Goal: Navigation & Orientation: Find specific page/section

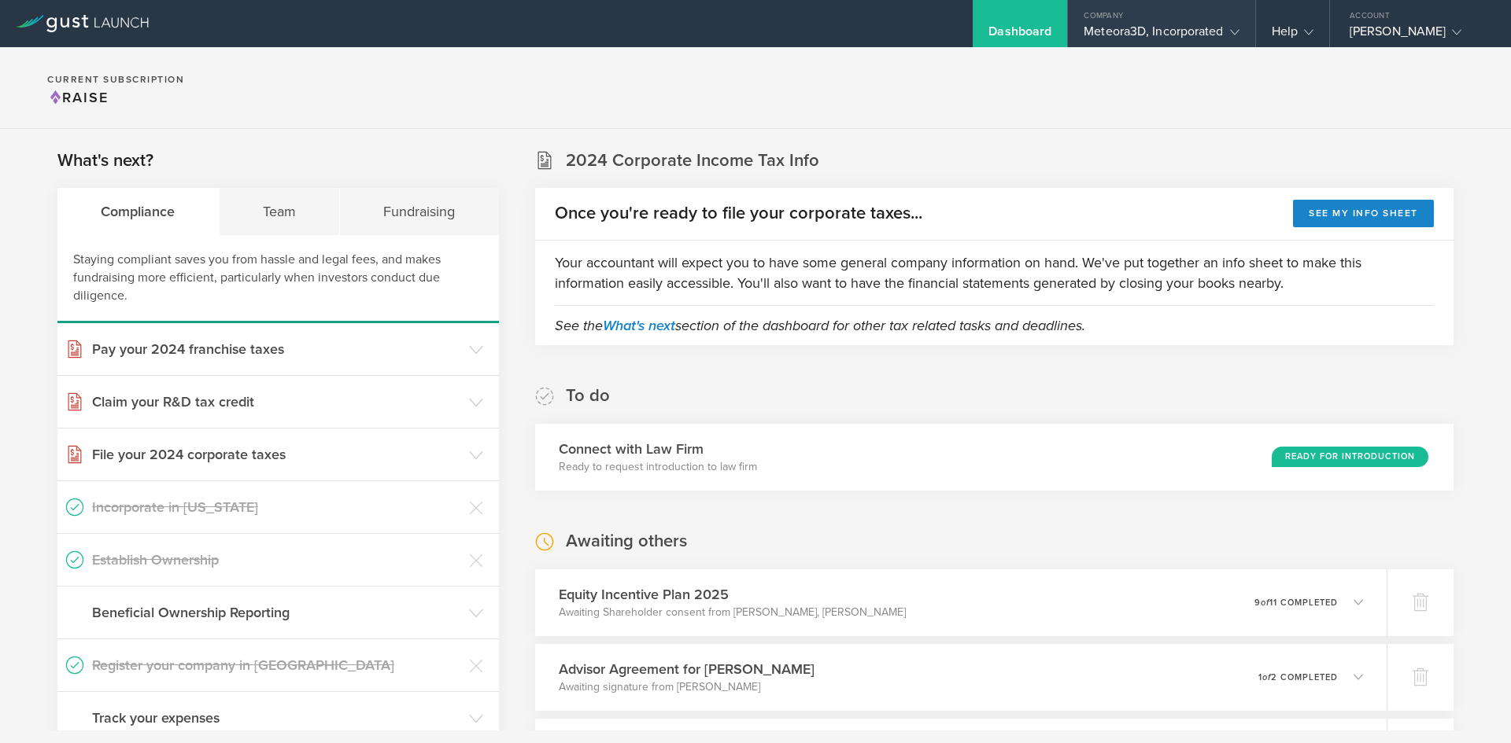
click at [1130, 39] on div "Meteora3D, Incorporated" at bounding box center [1160, 36] width 155 height 24
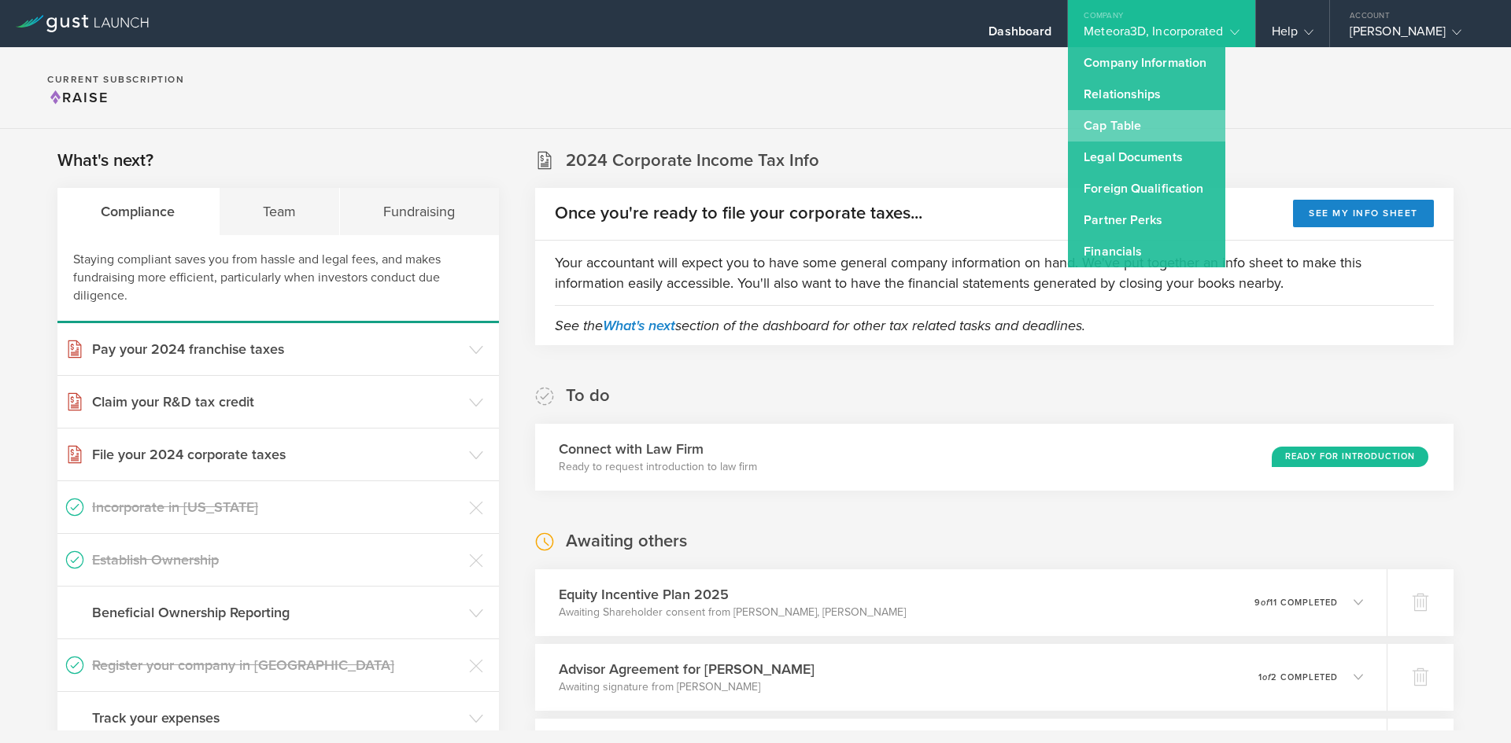
click at [1129, 119] on link "Cap Table" at bounding box center [1146, 125] width 157 height 31
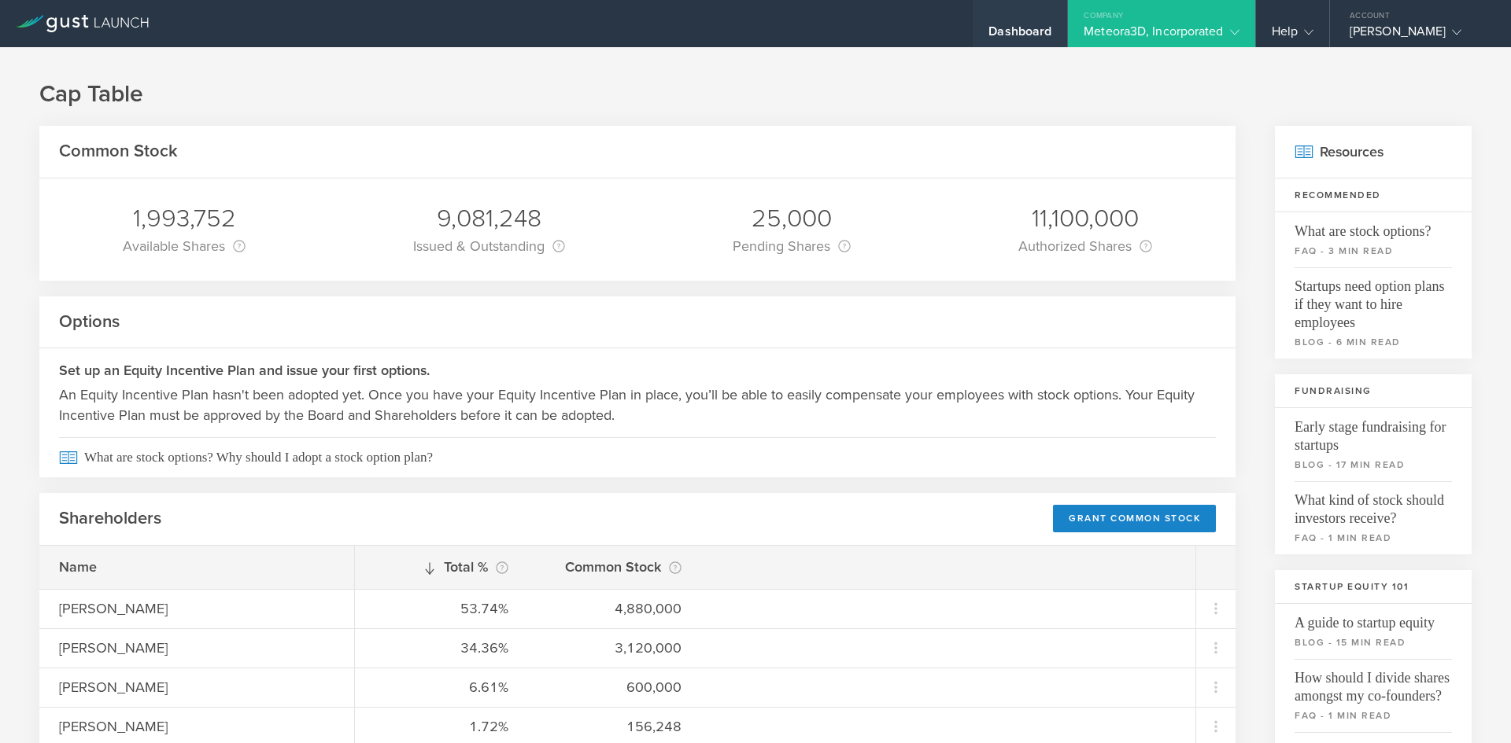
click at [1025, 26] on div "Dashboard" at bounding box center [1019, 36] width 63 height 24
